Goal: Transaction & Acquisition: Purchase product/service

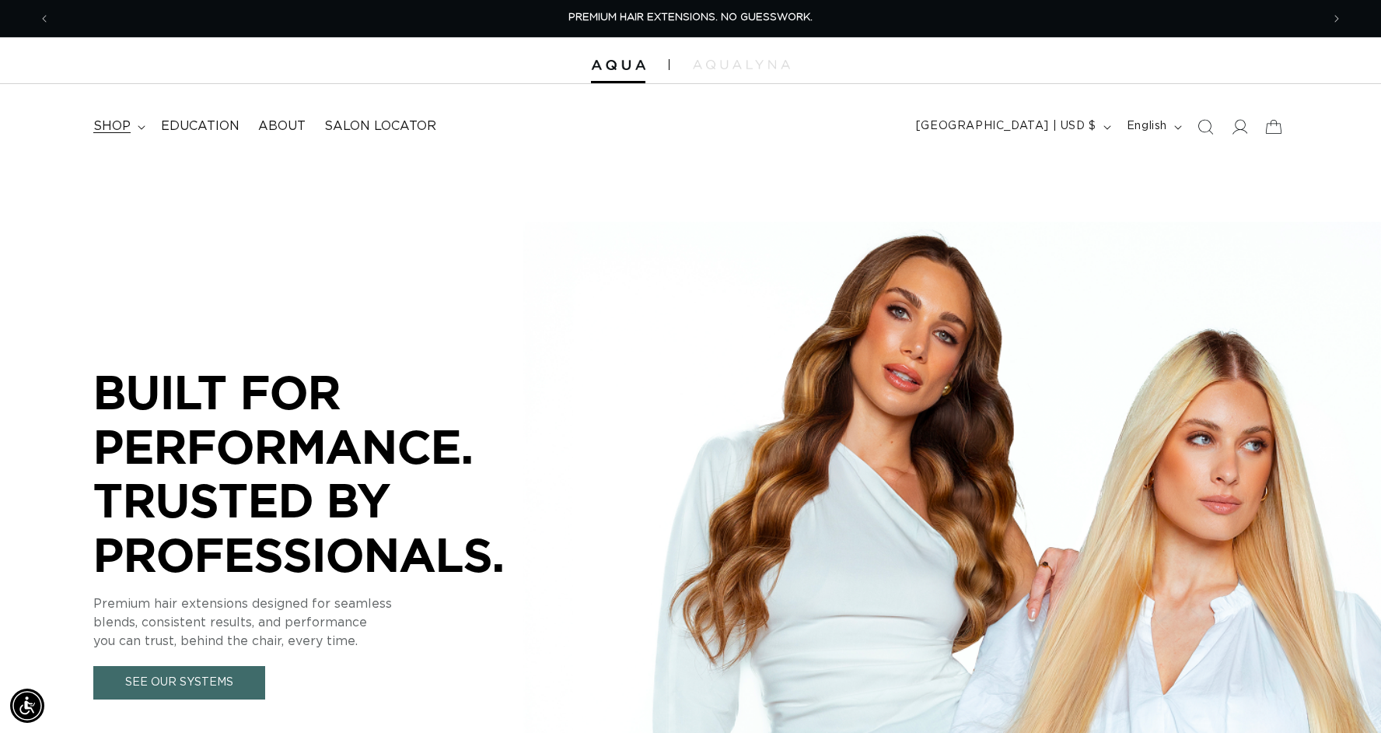
click at [106, 124] on span "shop" at bounding box center [111, 126] width 37 height 16
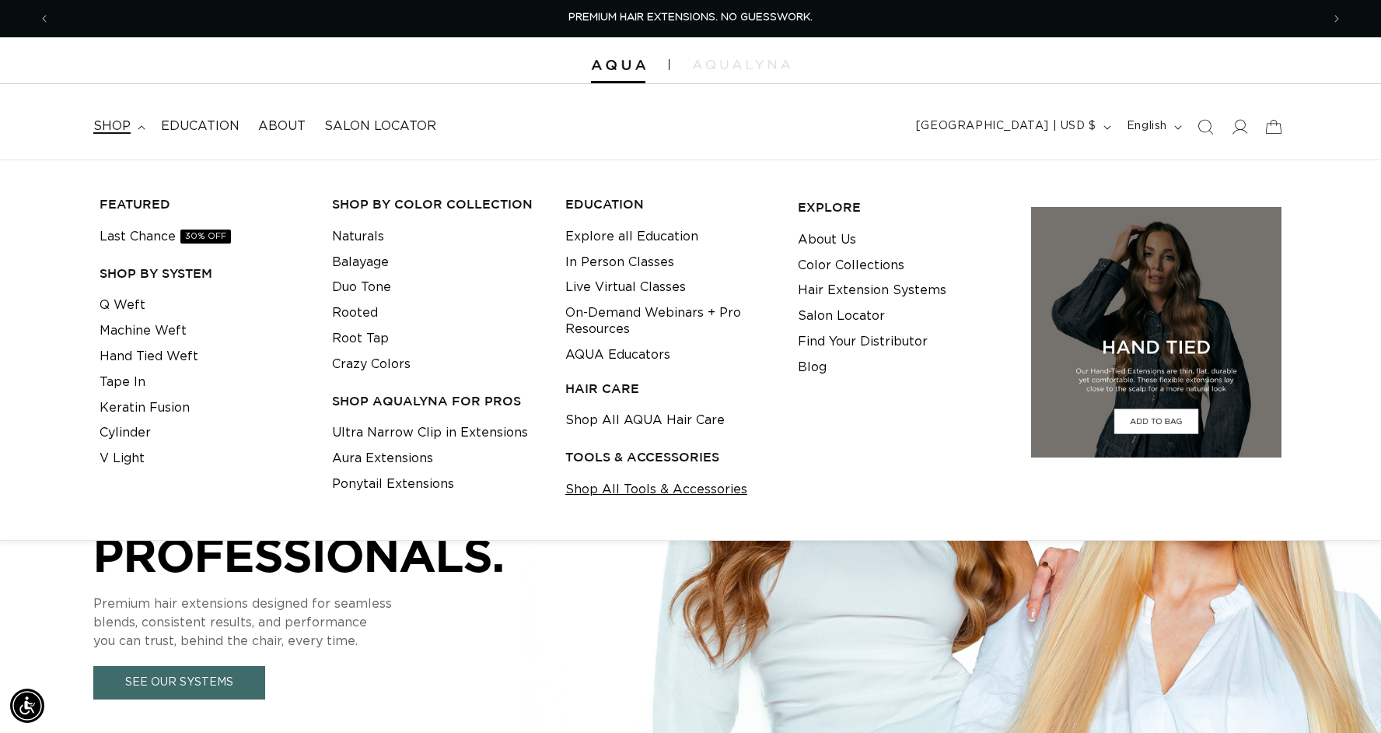
click at [657, 483] on link "Shop All Tools & Accessories" at bounding box center [656, 490] width 182 height 26
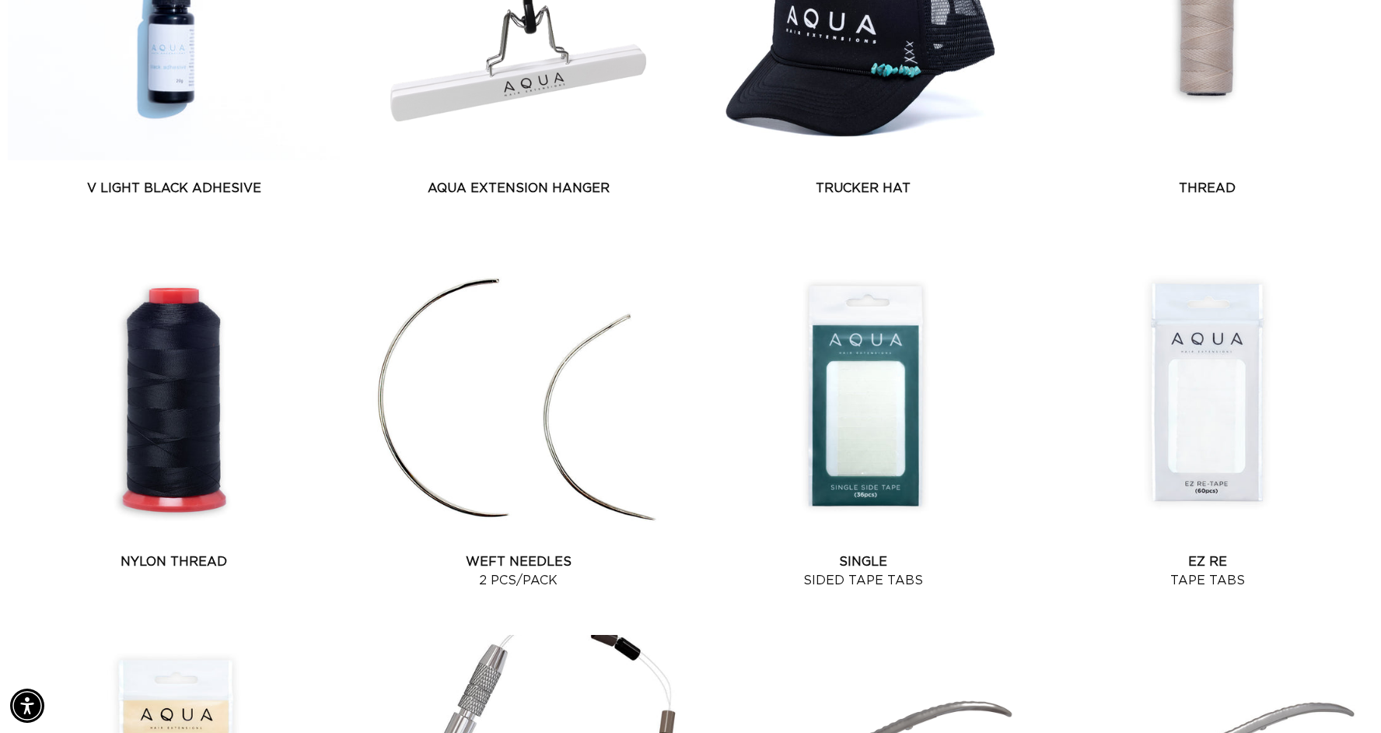
scroll to position [1191, 0]
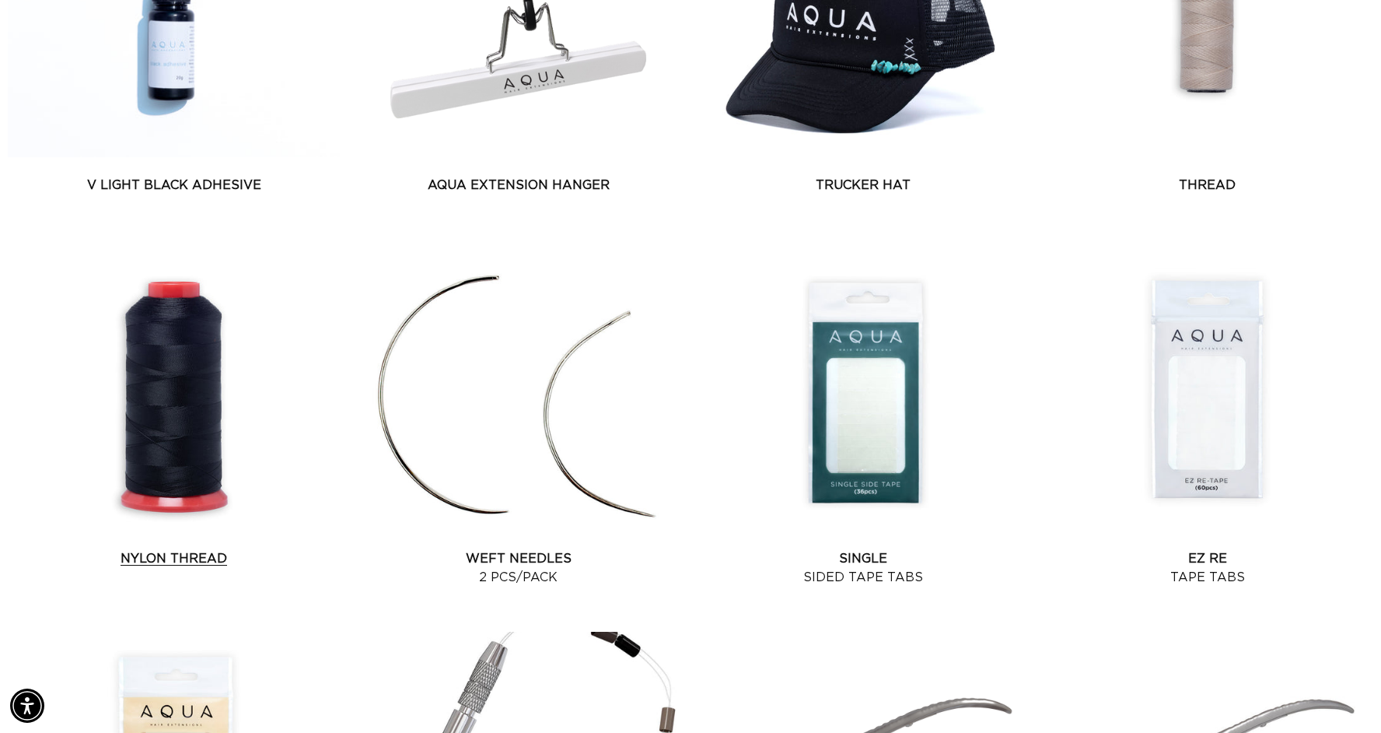
click at [137, 549] on link "Nylon Thread" at bounding box center [174, 558] width 332 height 19
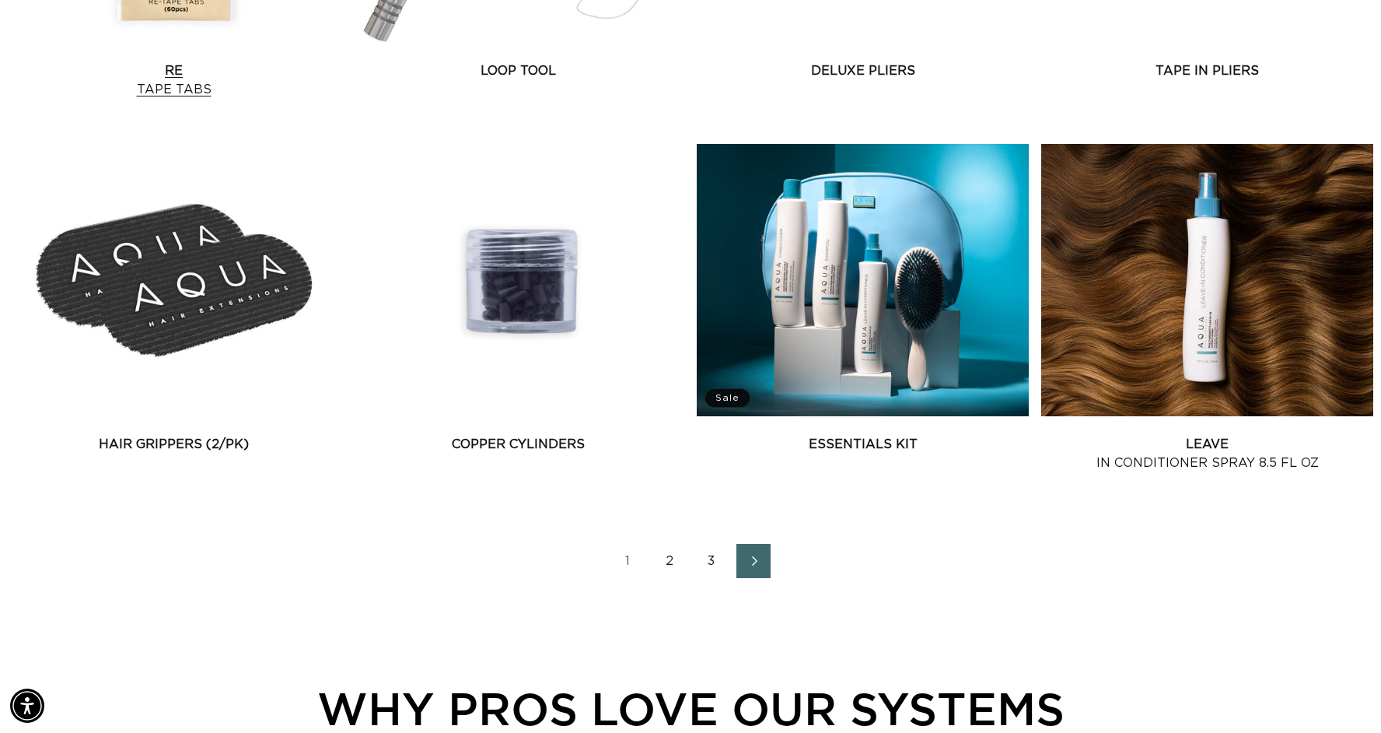
scroll to position [0, 2542]
click at [668, 558] on link "2" at bounding box center [670, 561] width 34 height 34
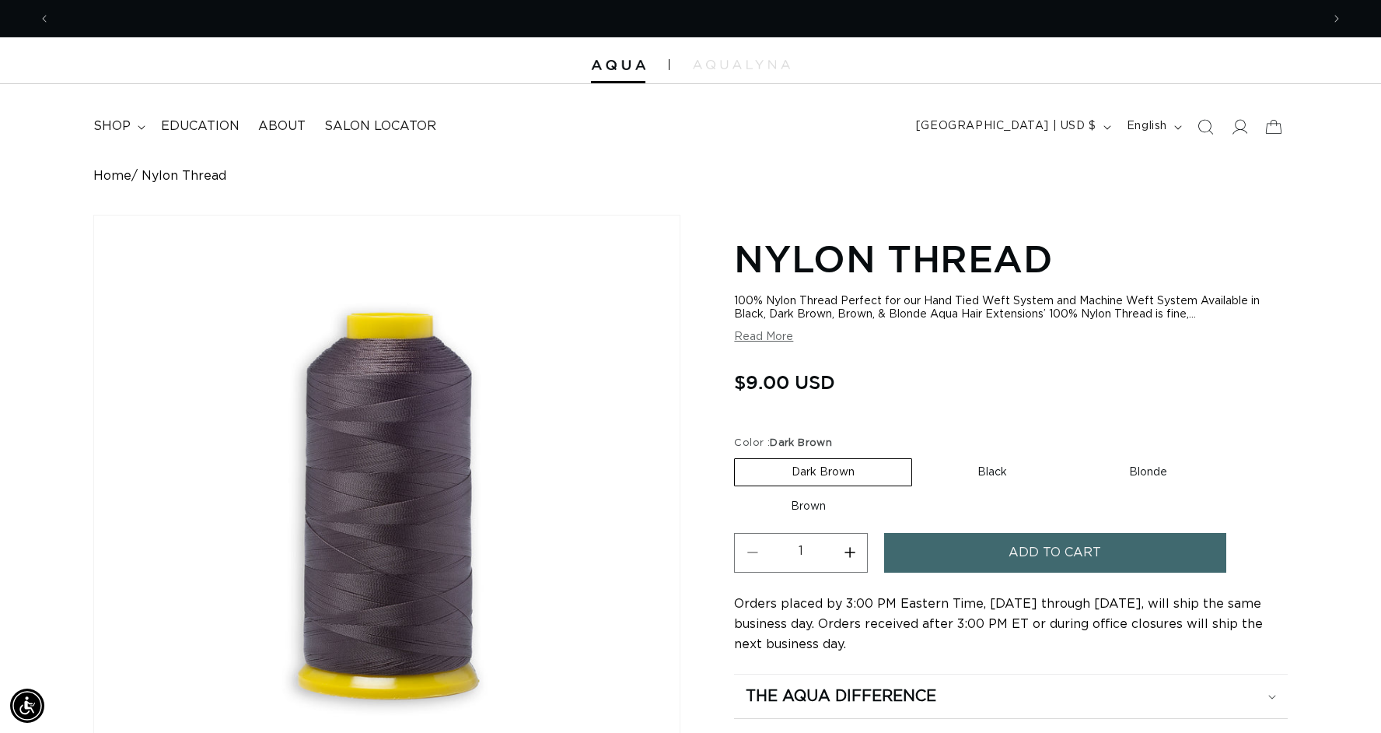
scroll to position [0, 1271]
click at [988, 469] on label "Black Variant sold out or unavailable" at bounding box center [992, 472] width 143 height 26
click at [921, 456] on input "Black Variant sold out or unavailable" at bounding box center [920, 455] width 1 height 1
radio input "true"
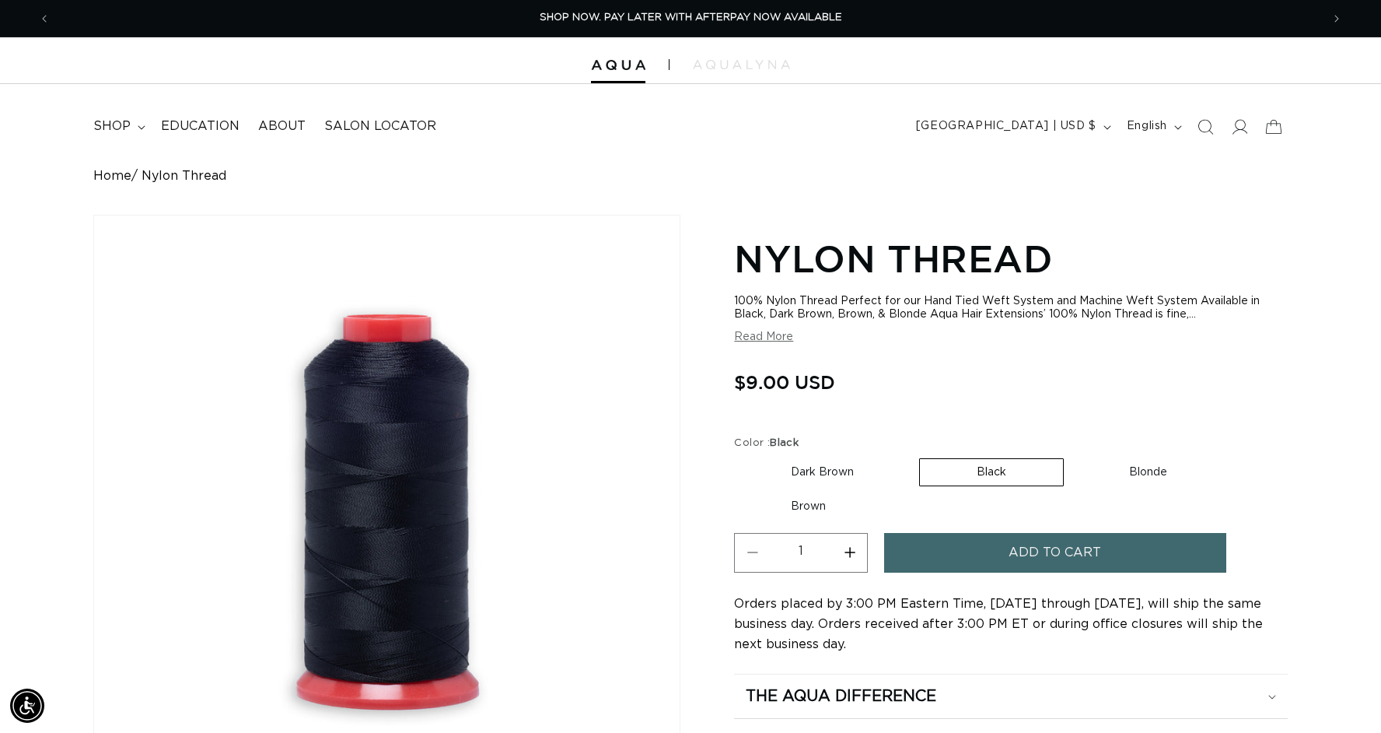
click at [1133, 479] on label "Blonde Variant sold out or unavailable" at bounding box center [1149, 472] width 152 height 26
click at [1073, 456] on input "Blonde Variant sold out or unavailable" at bounding box center [1072, 455] width 1 height 1
radio input "true"
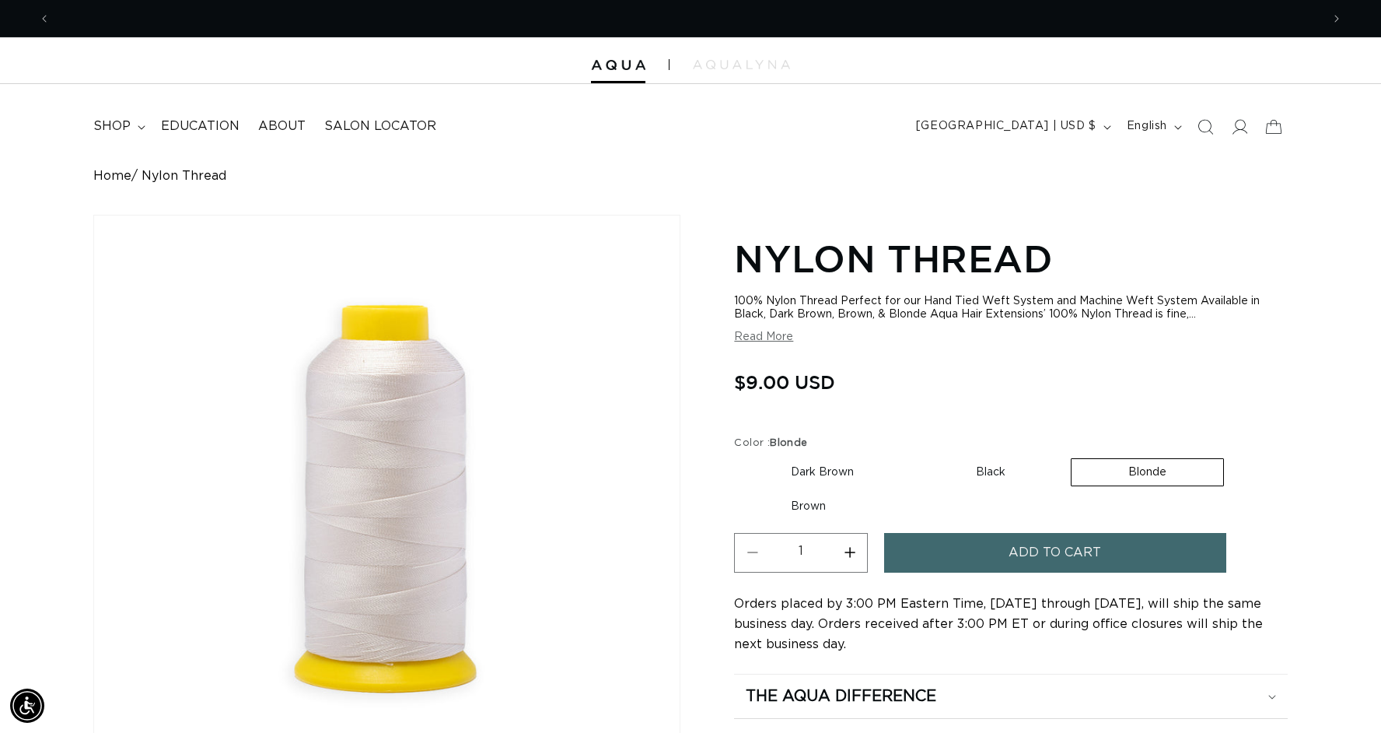
scroll to position [0, 2542]
click at [836, 461] on label "Dark Brown Variant sold out or unavailable" at bounding box center [822, 472] width 177 height 26
click at [739, 456] on input "Dark Brown Variant sold out or unavailable" at bounding box center [738, 455] width 1 height 1
radio input "true"
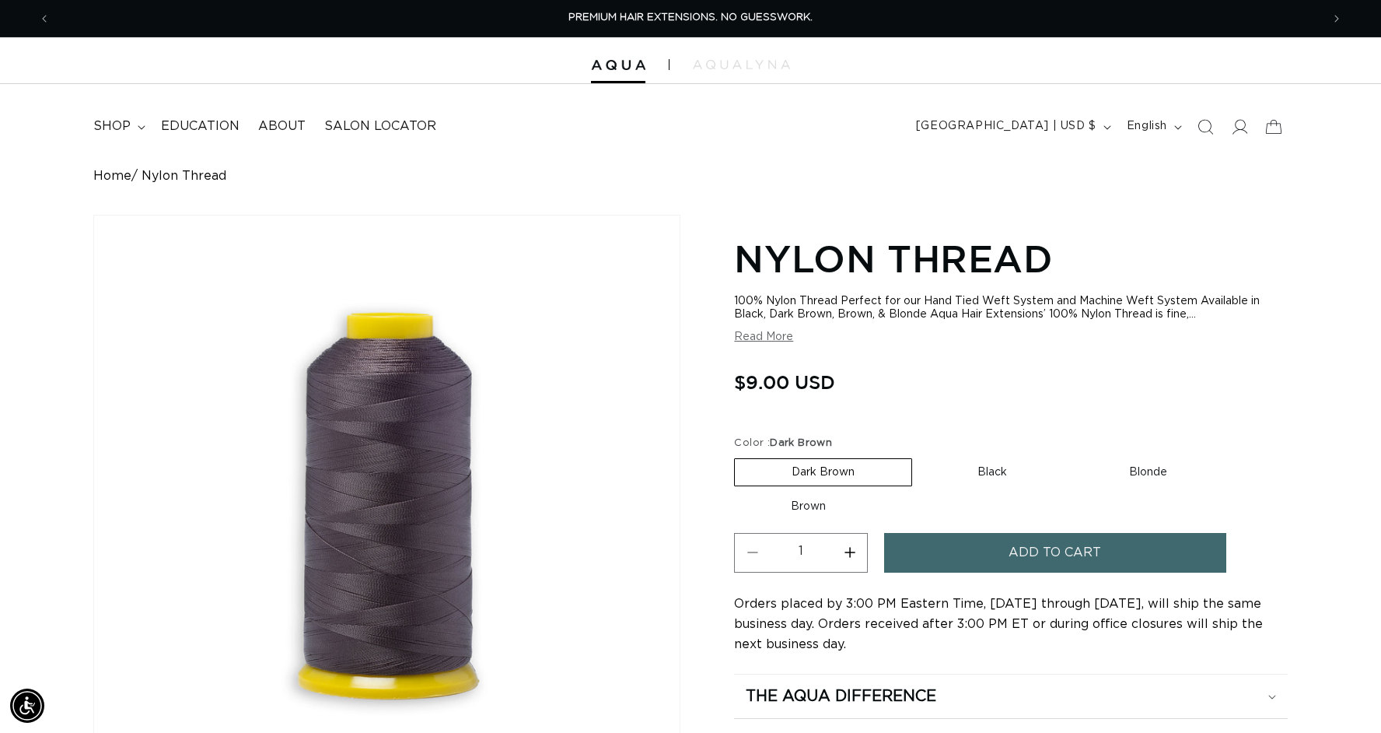
click at [920, 456] on input "Black Variant sold out or unavailable" at bounding box center [920, 455] width 1 height 1
radio input "true"
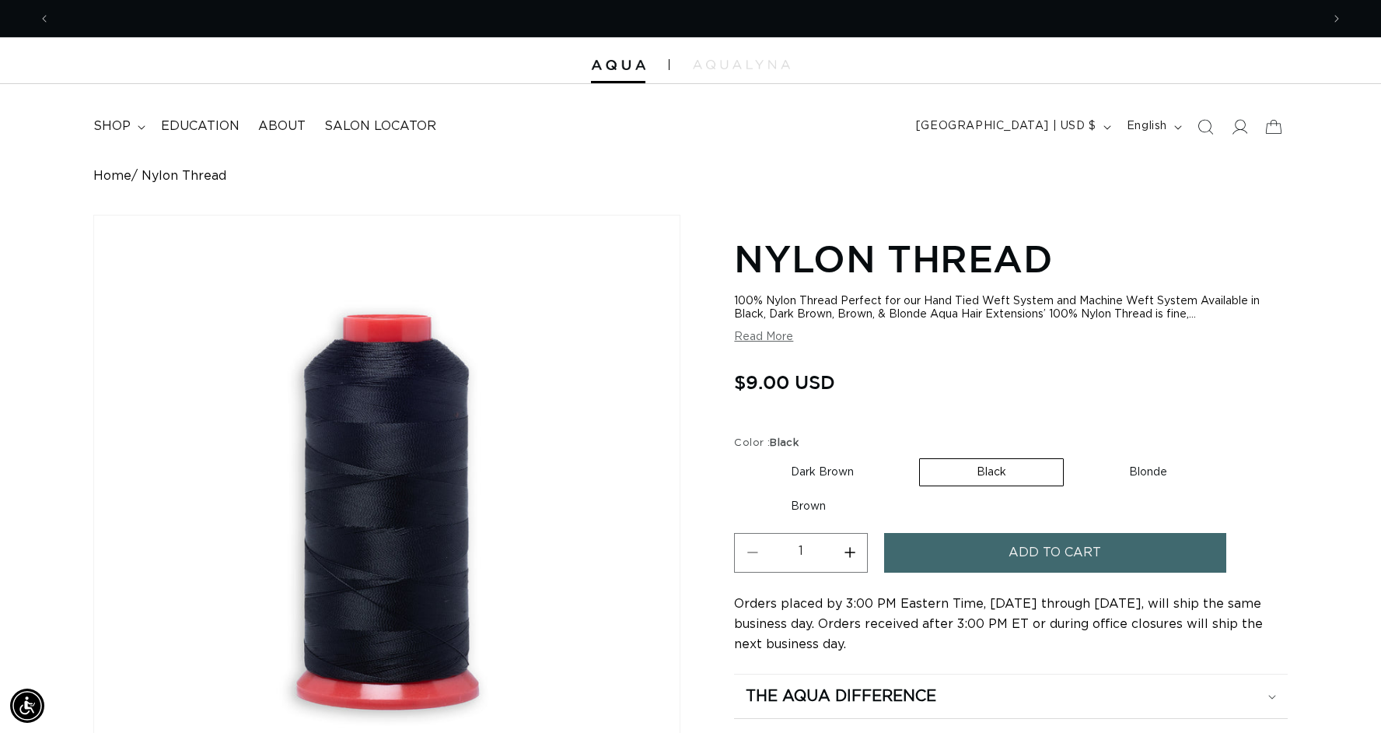
click at [1072, 456] on input "Blonde Variant sold out or unavailable" at bounding box center [1072, 455] width 1 height 1
radio input "true"
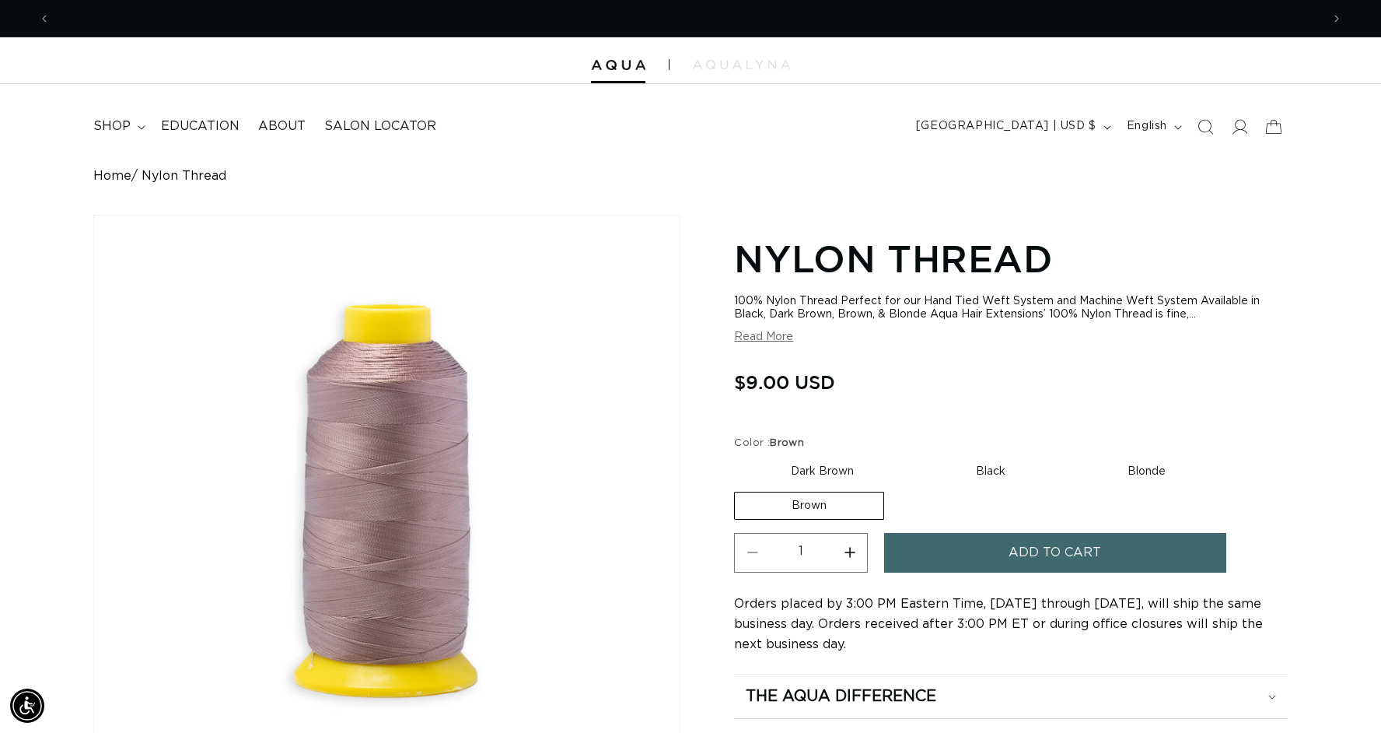
scroll to position [0, 2542]
click at [45, 22] on icon "Previous announcement" at bounding box center [44, 18] width 5 height 17
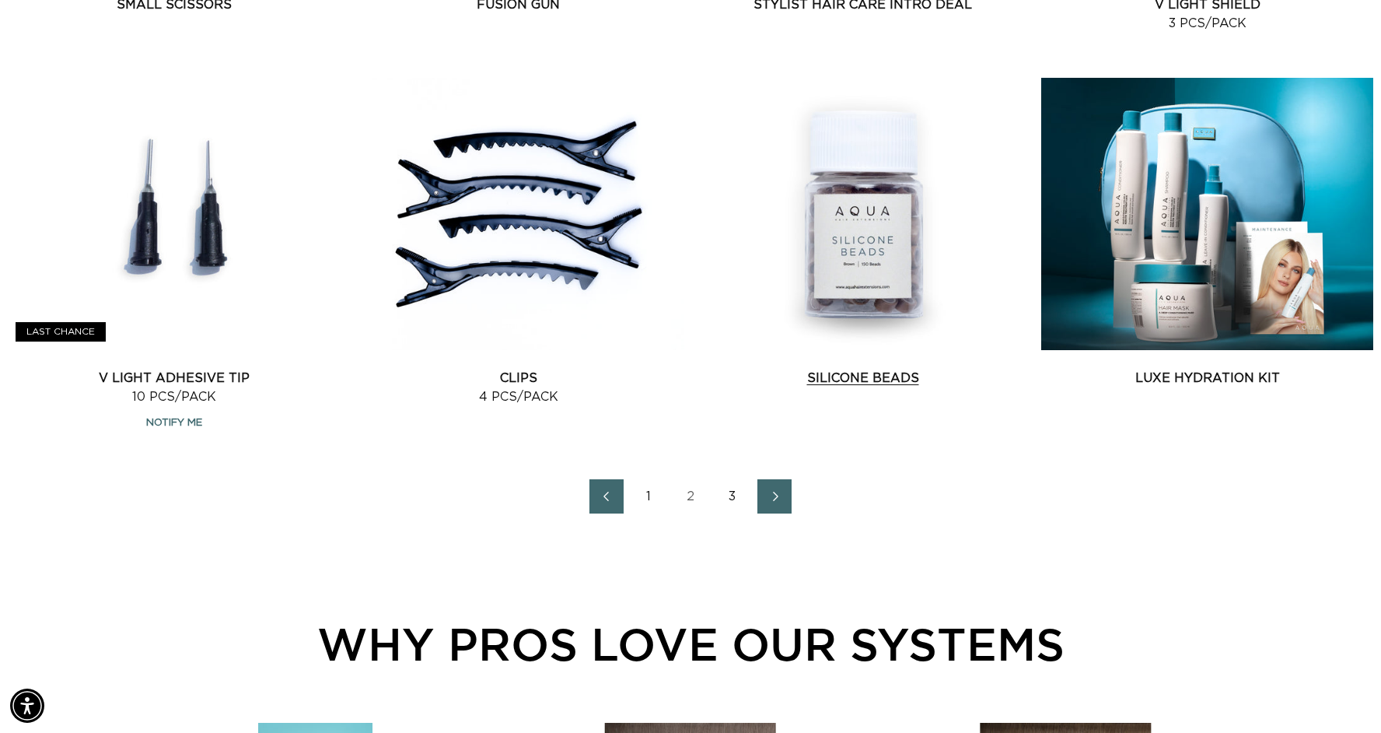
scroll to position [2126, 0]
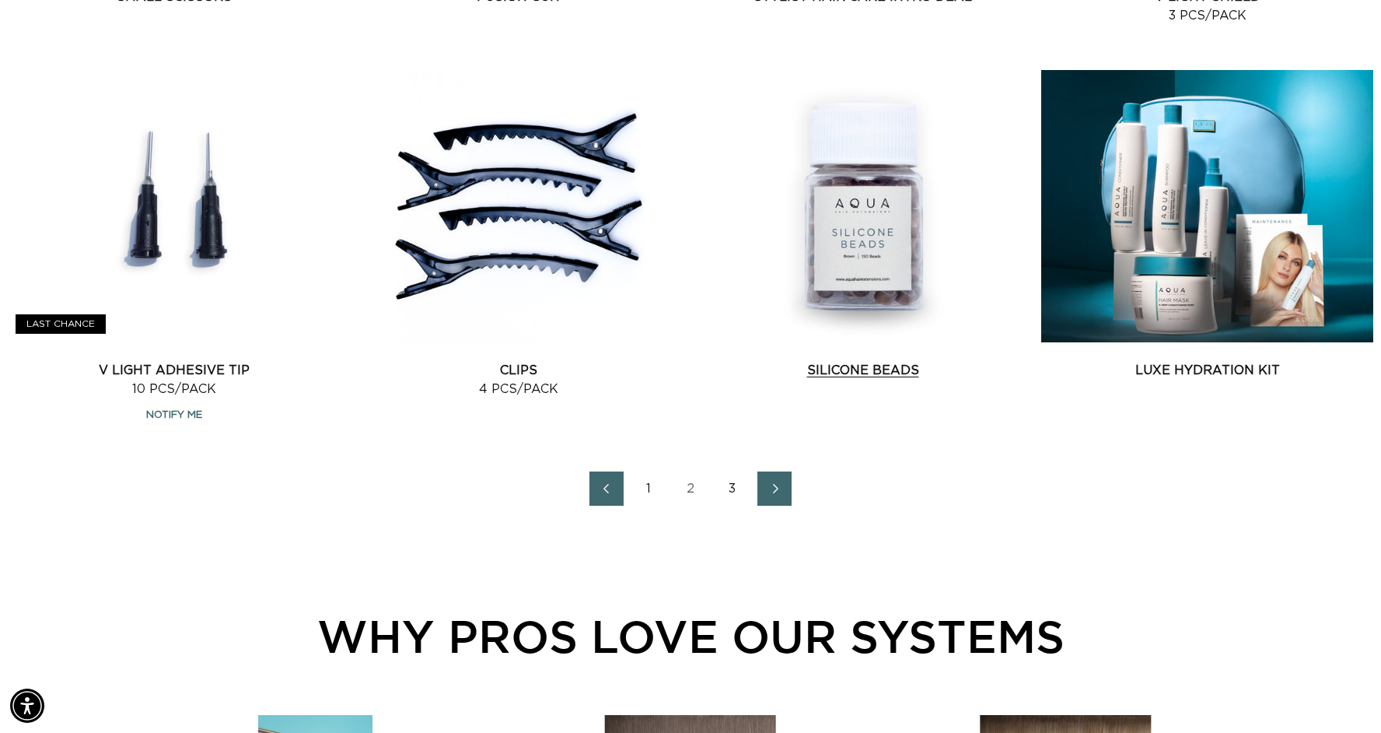
click at [845, 363] on link "Silicone Beads" at bounding box center [863, 370] width 332 height 19
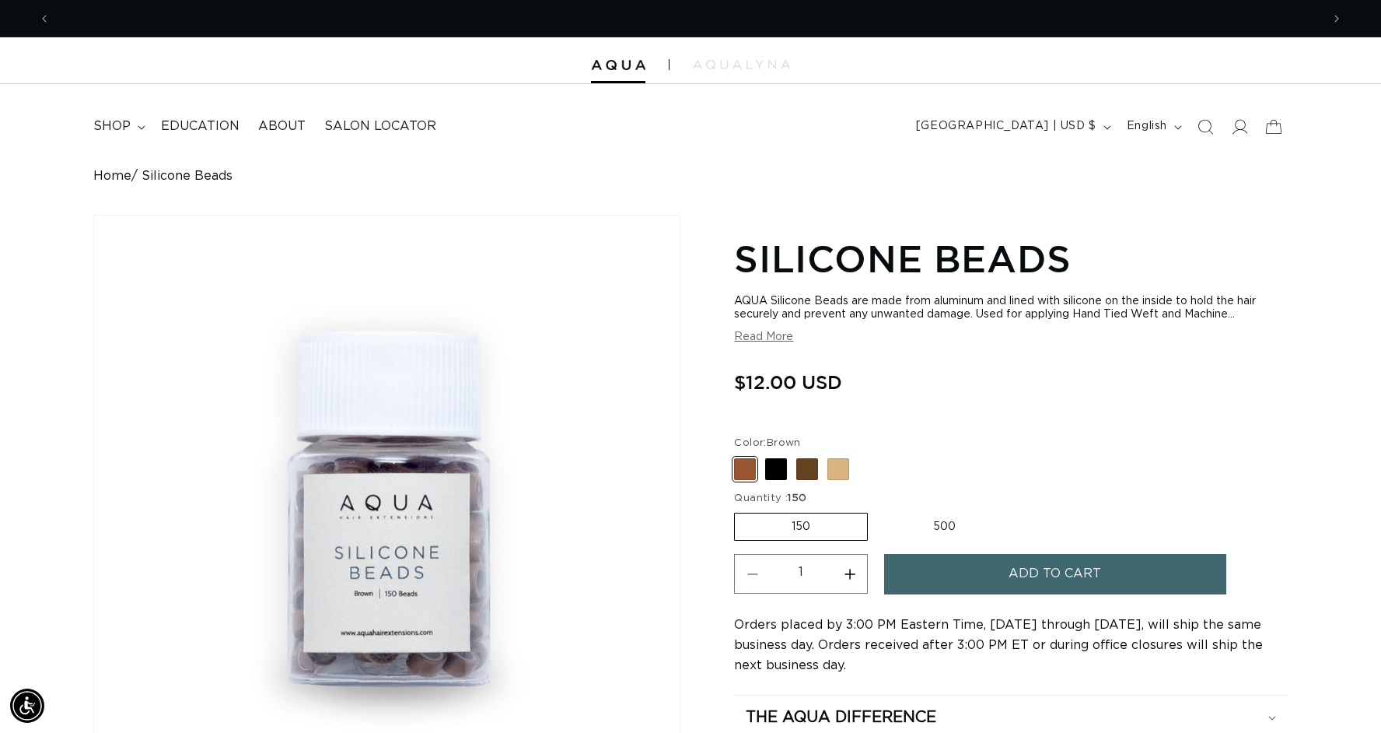
scroll to position [0, 1271]
click at [776, 471] on span at bounding box center [776, 469] width 22 height 22
click at [739, 456] on input "Black Variant sold out or unavailable" at bounding box center [738, 455] width 1 height 1
radio input "true"
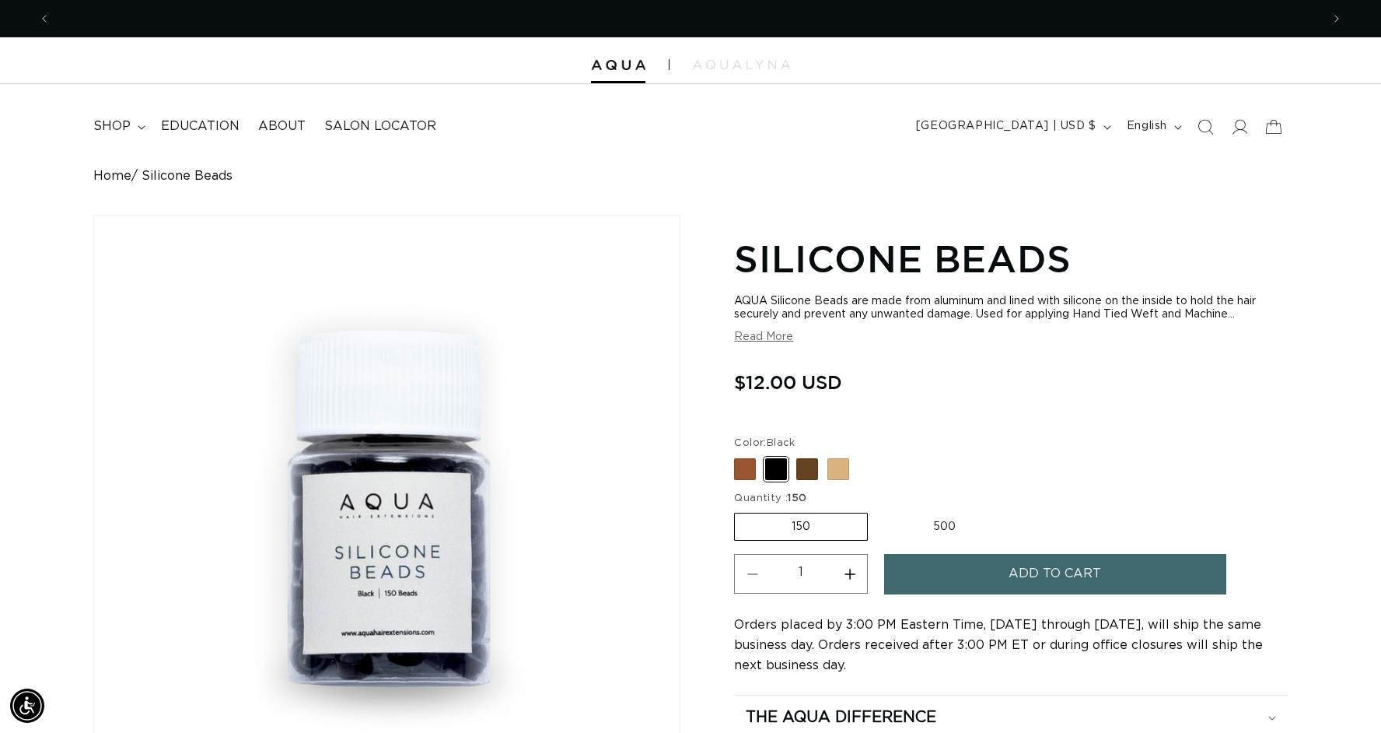
scroll to position [0, 2542]
click at [806, 474] on span at bounding box center [807, 469] width 22 height 22
click at [739, 456] on input "Dark Brown Variant sold out or unavailable" at bounding box center [738, 455] width 1 height 1
radio input "true"
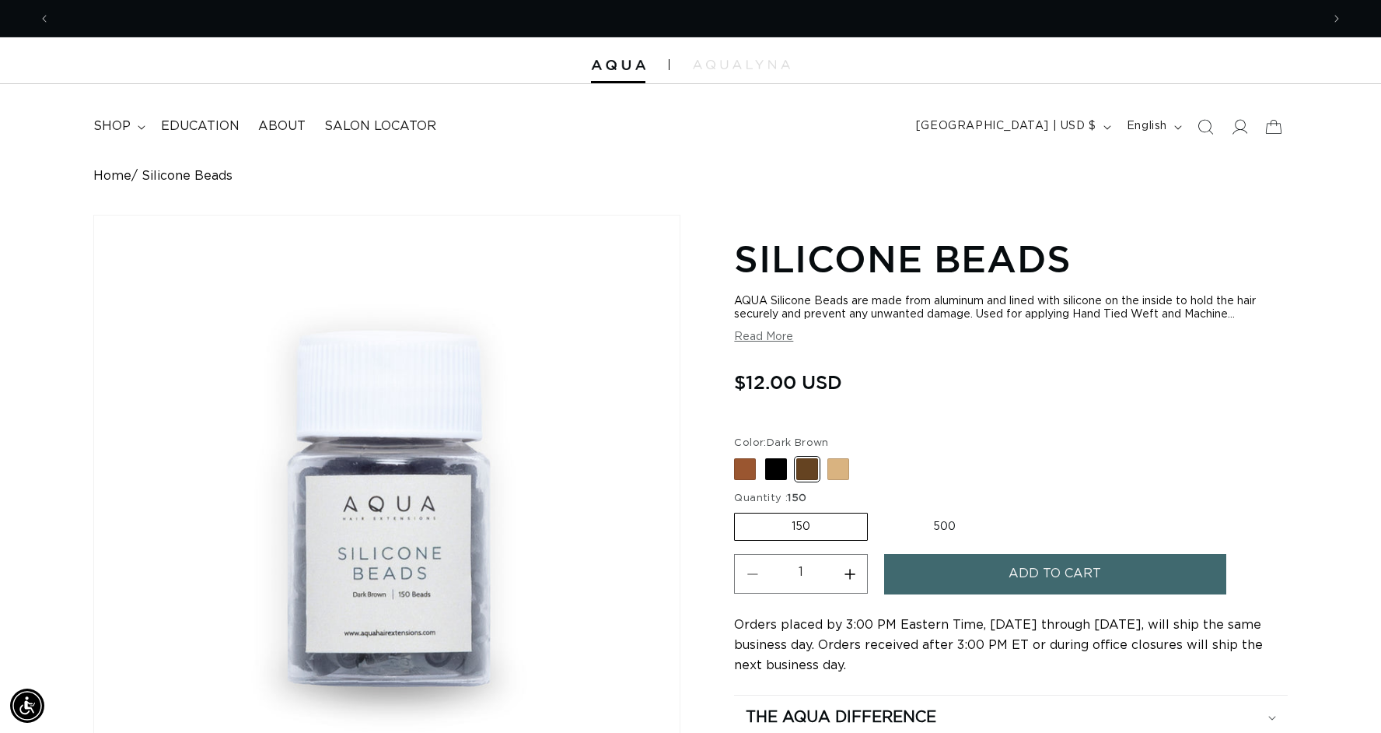
scroll to position [0, 1271]
click at [940, 526] on label "500 Variant sold out or unavailable" at bounding box center [945, 526] width 136 height 26
click at [877, 510] on input "500 Variant sold out or unavailable" at bounding box center [876, 509] width 1 height 1
radio input "true"
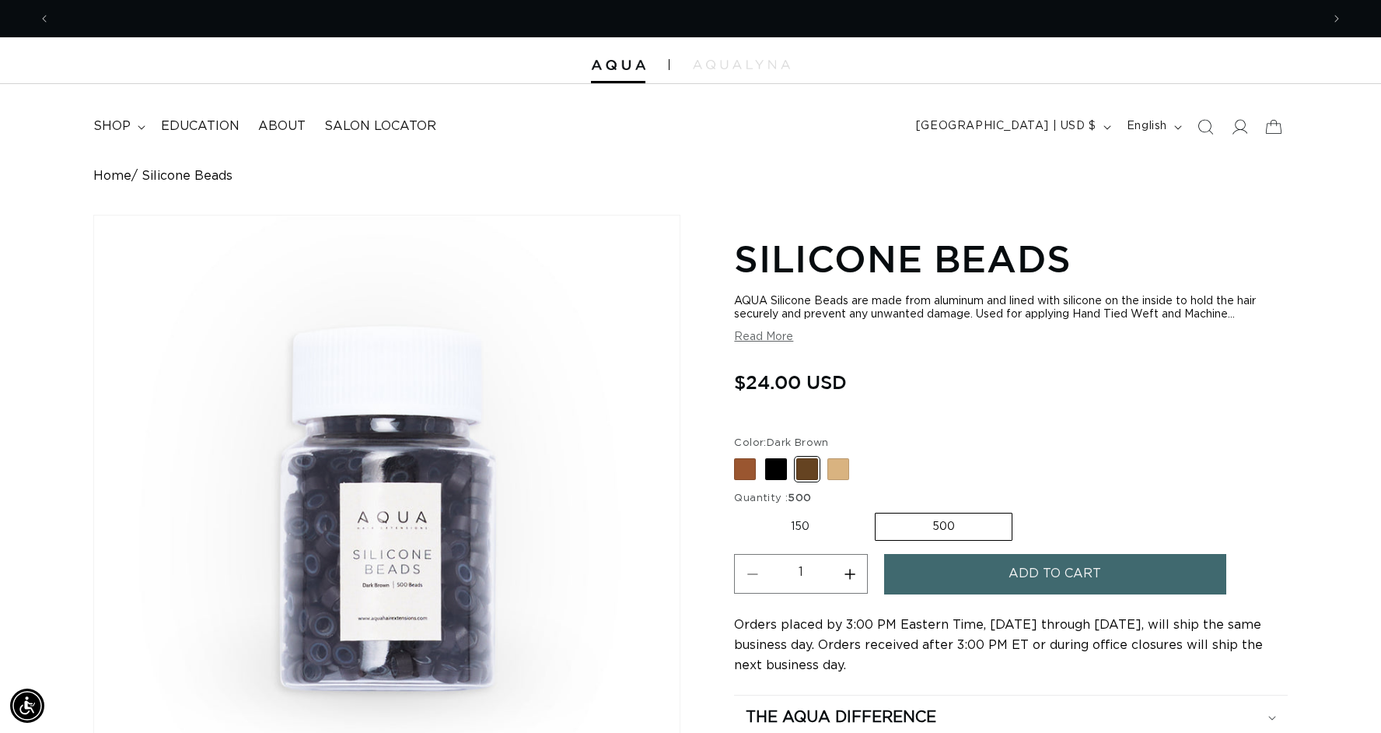
scroll to position [0, 2542]
click at [835, 471] on span at bounding box center [839, 469] width 22 height 22
click at [739, 456] on input "Blonde Variant sold out or unavailable" at bounding box center [738, 455] width 1 height 1
radio input "true"
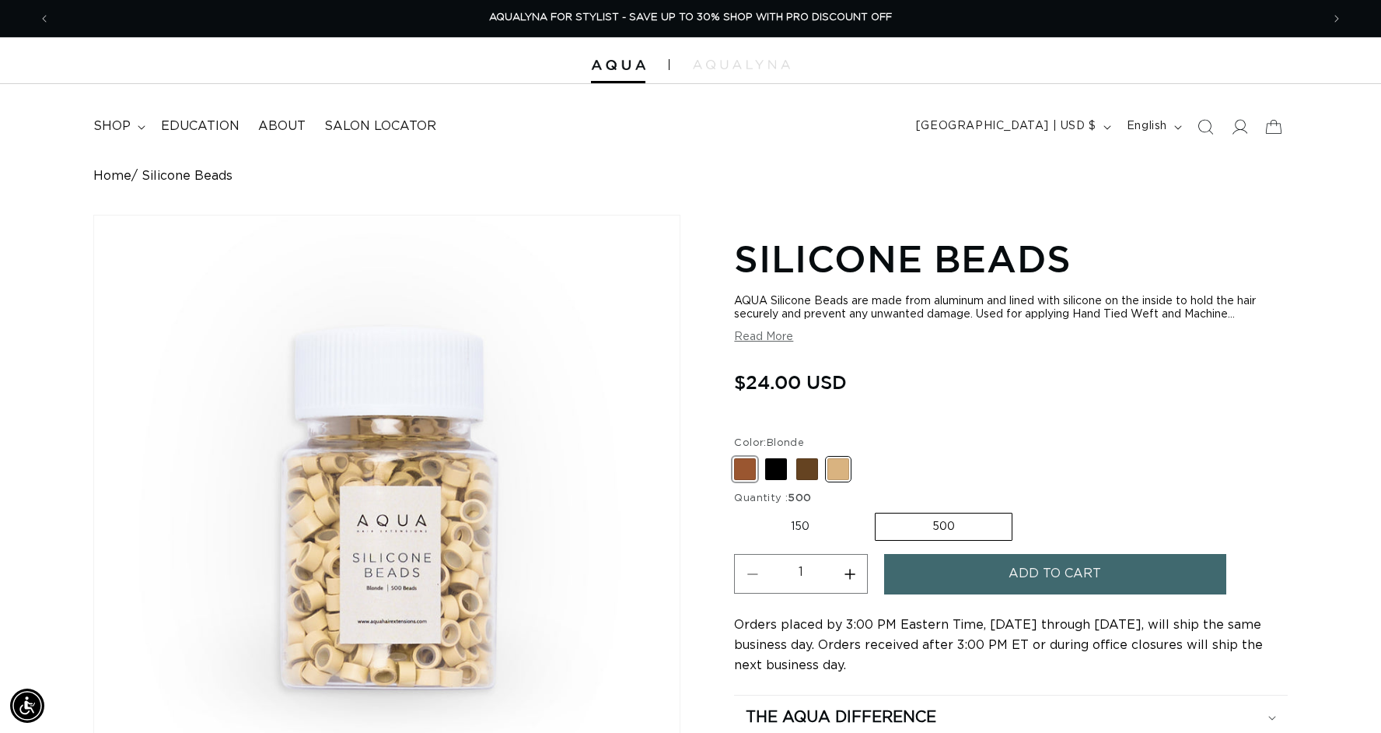
click at [740, 467] on span at bounding box center [745, 469] width 22 height 22
click at [739, 456] on input "Brown Variant sold out or unavailable" at bounding box center [738, 455] width 1 height 1
radio input "true"
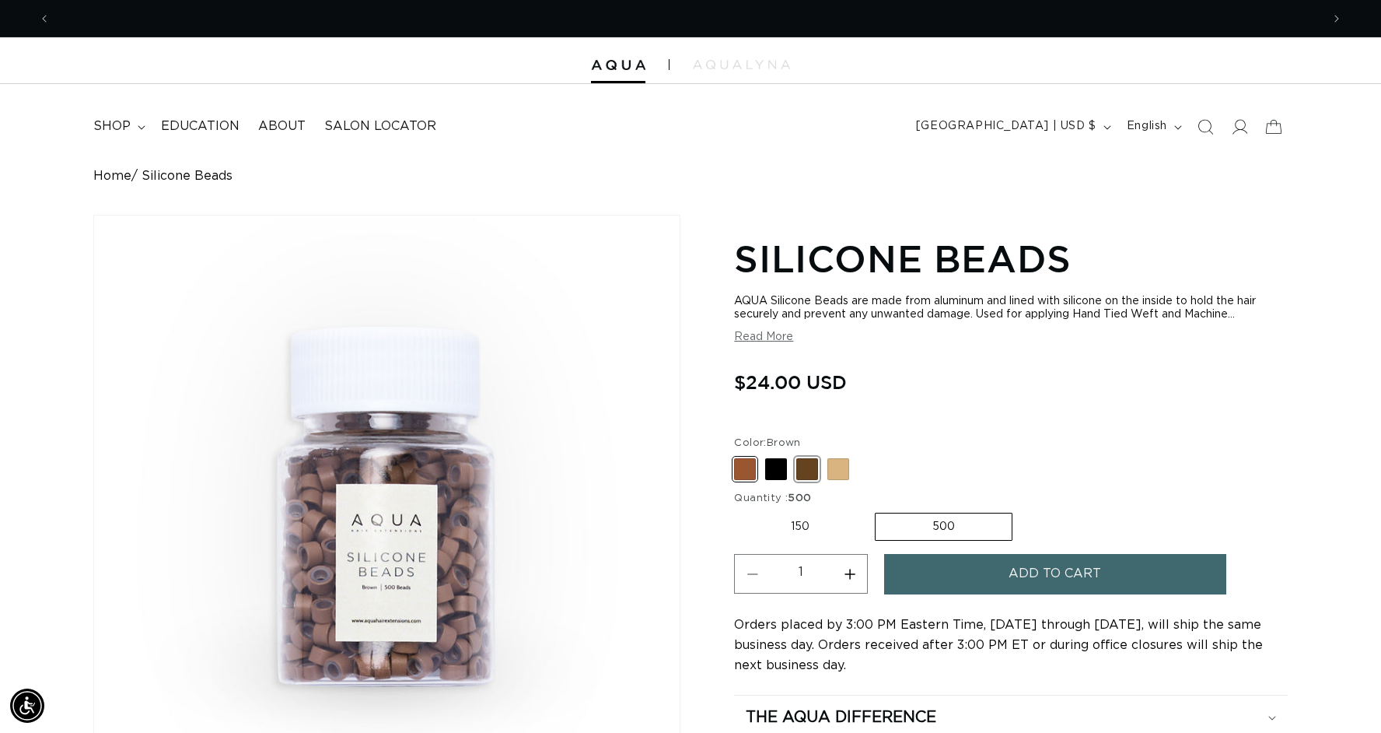
click at [814, 474] on span at bounding box center [807, 469] width 22 height 22
click at [739, 456] on input "Dark Brown Variant sold out or unavailable" at bounding box center [738, 455] width 1 height 1
radio input "true"
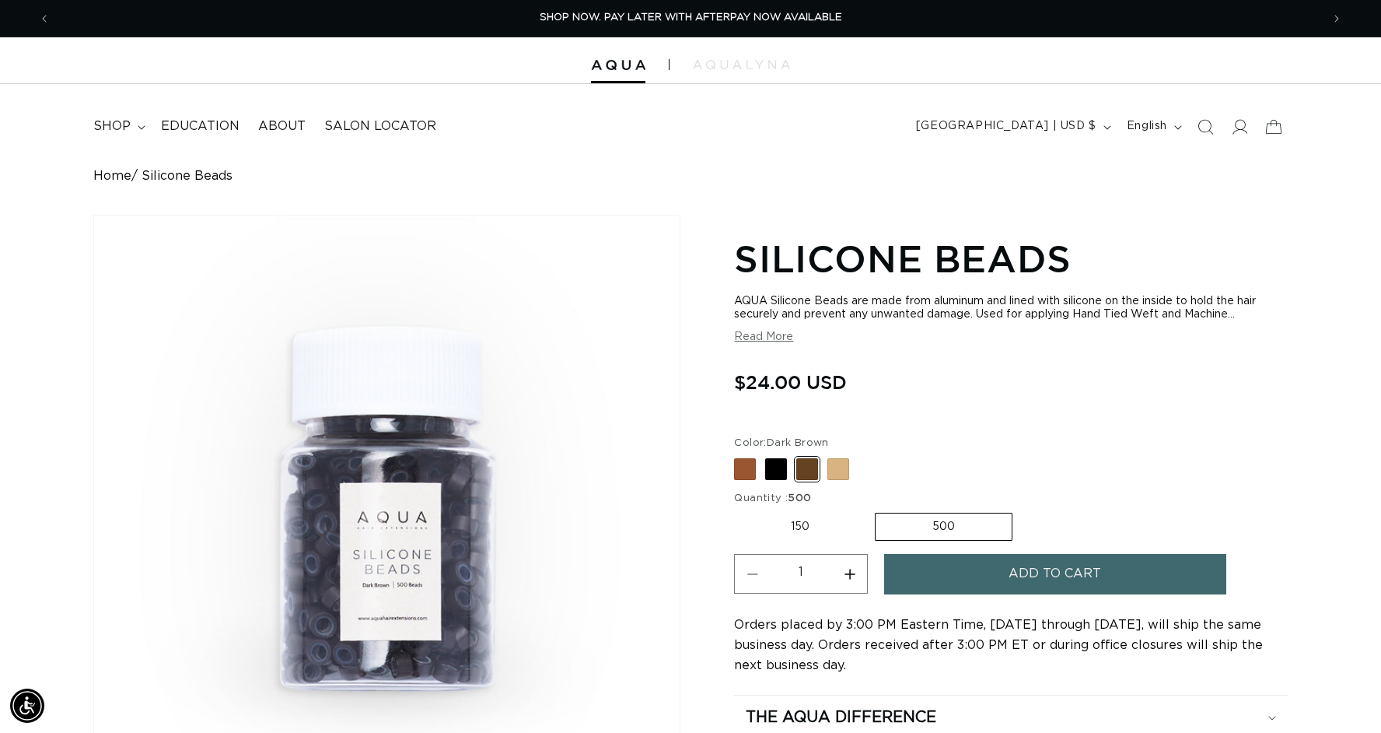
click at [810, 527] on label "150 Variant sold out or unavailable" at bounding box center [800, 526] width 132 height 26
click at [739, 510] on input "150 Variant sold out or unavailable" at bounding box center [738, 509] width 1 height 1
radio input "true"
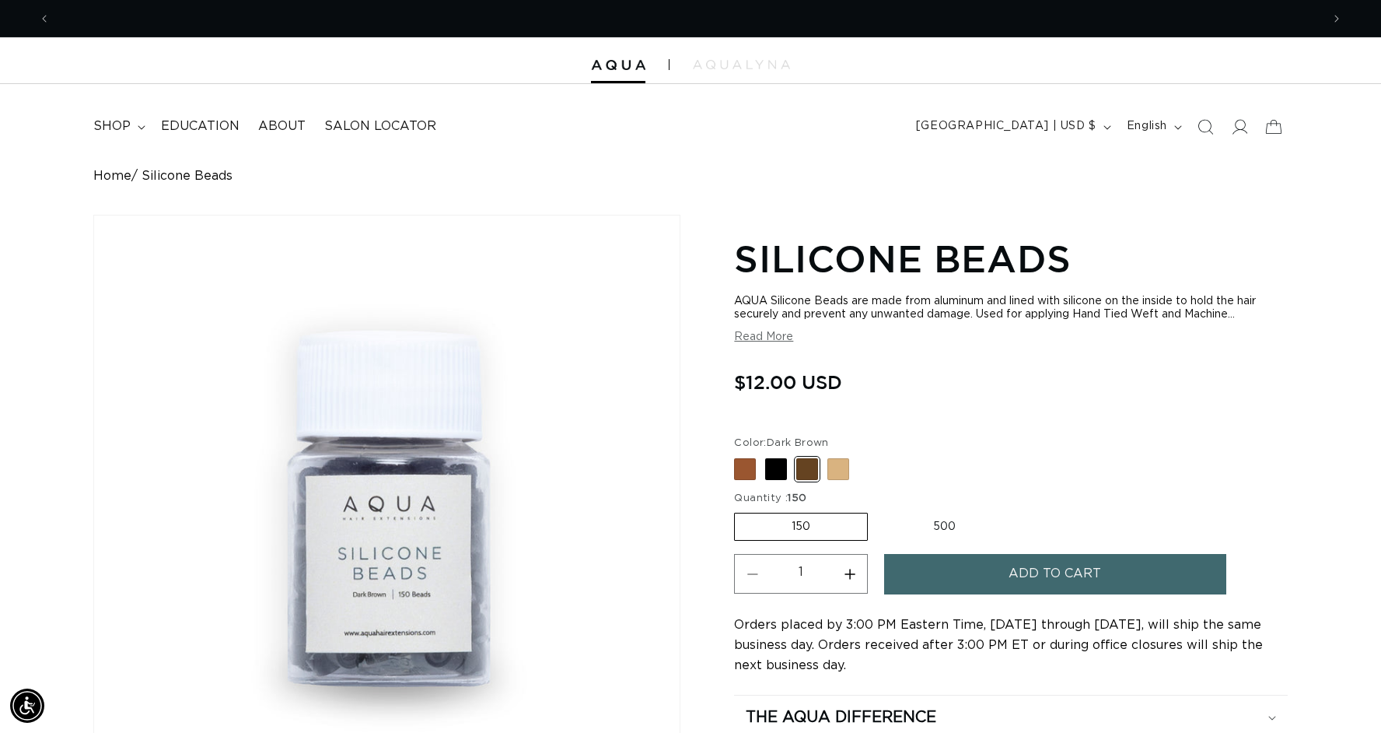
scroll to position [0, 1271]
click at [992, 579] on button "Add to cart" at bounding box center [1055, 574] width 342 height 40
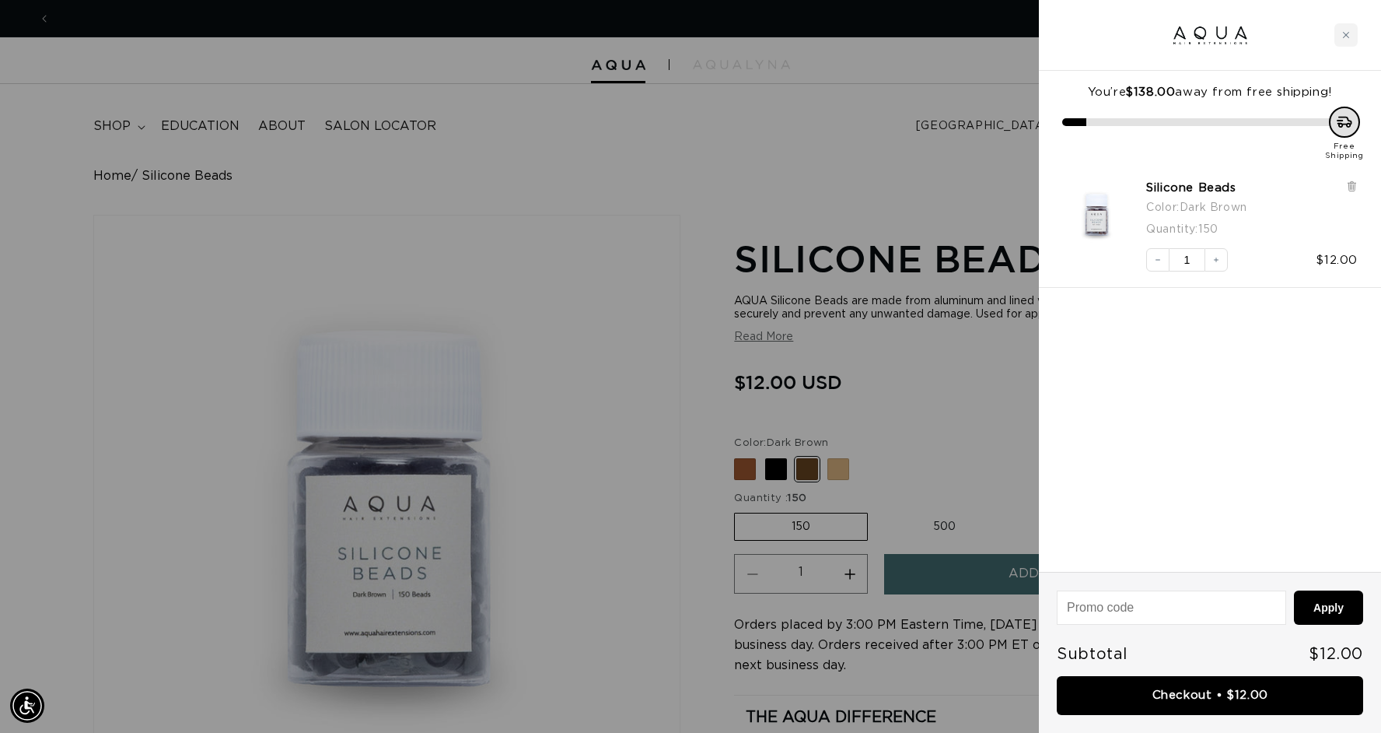
click at [992, 380] on div at bounding box center [690, 366] width 1381 height 733
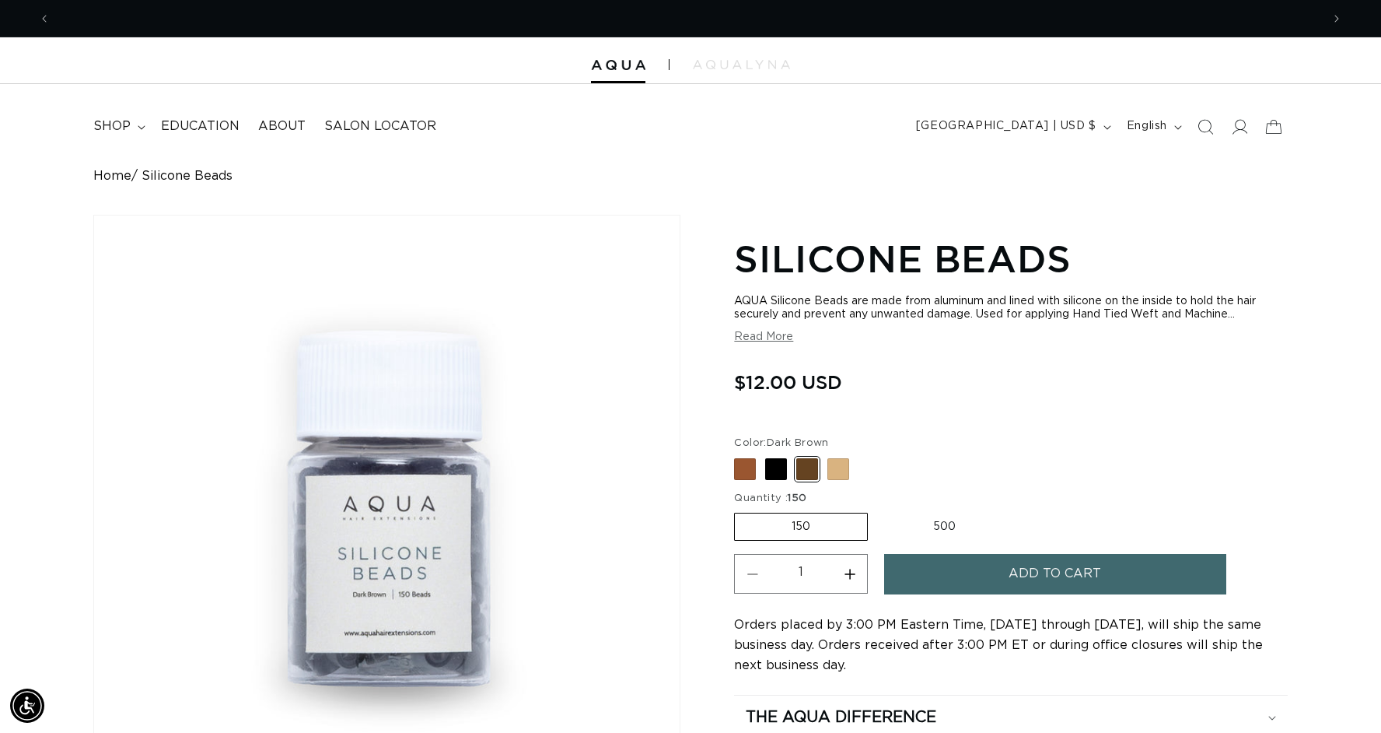
scroll to position [0, 2542]
click at [1240, 126] on icon at bounding box center [1239, 126] width 16 height 16
